Goal: Information Seeking & Learning: Learn about a topic

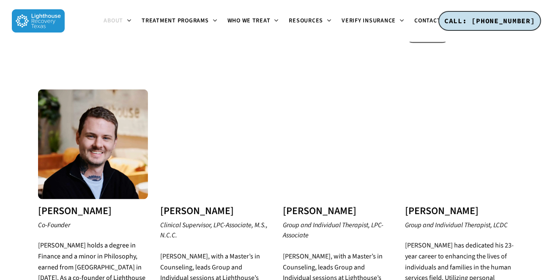
scroll to position [775, 0]
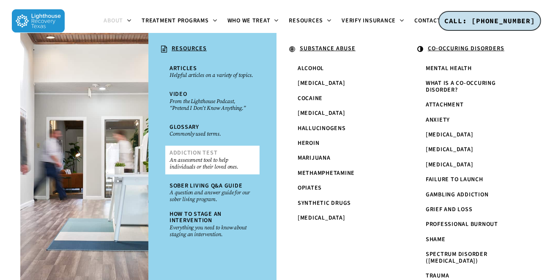
click at [210, 157] on small "An assessment tool to help individuals or their loved ones." at bounding box center [212, 164] width 86 height 14
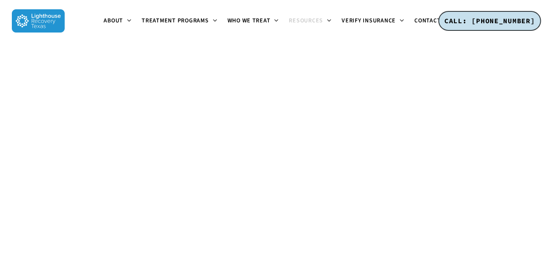
scroll to position [58, 0]
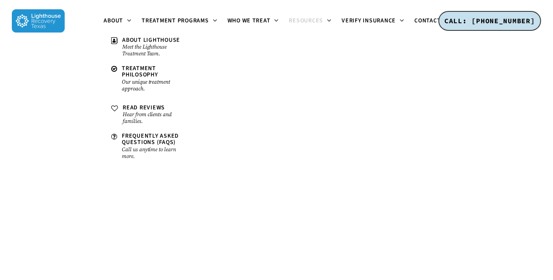
click at [42, 22] on img at bounding box center [38, 20] width 53 height 23
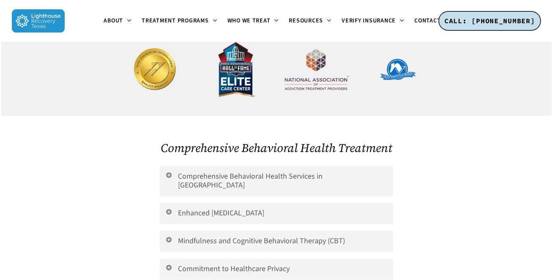
scroll to position [1864, 0]
